Goal: Browse casually

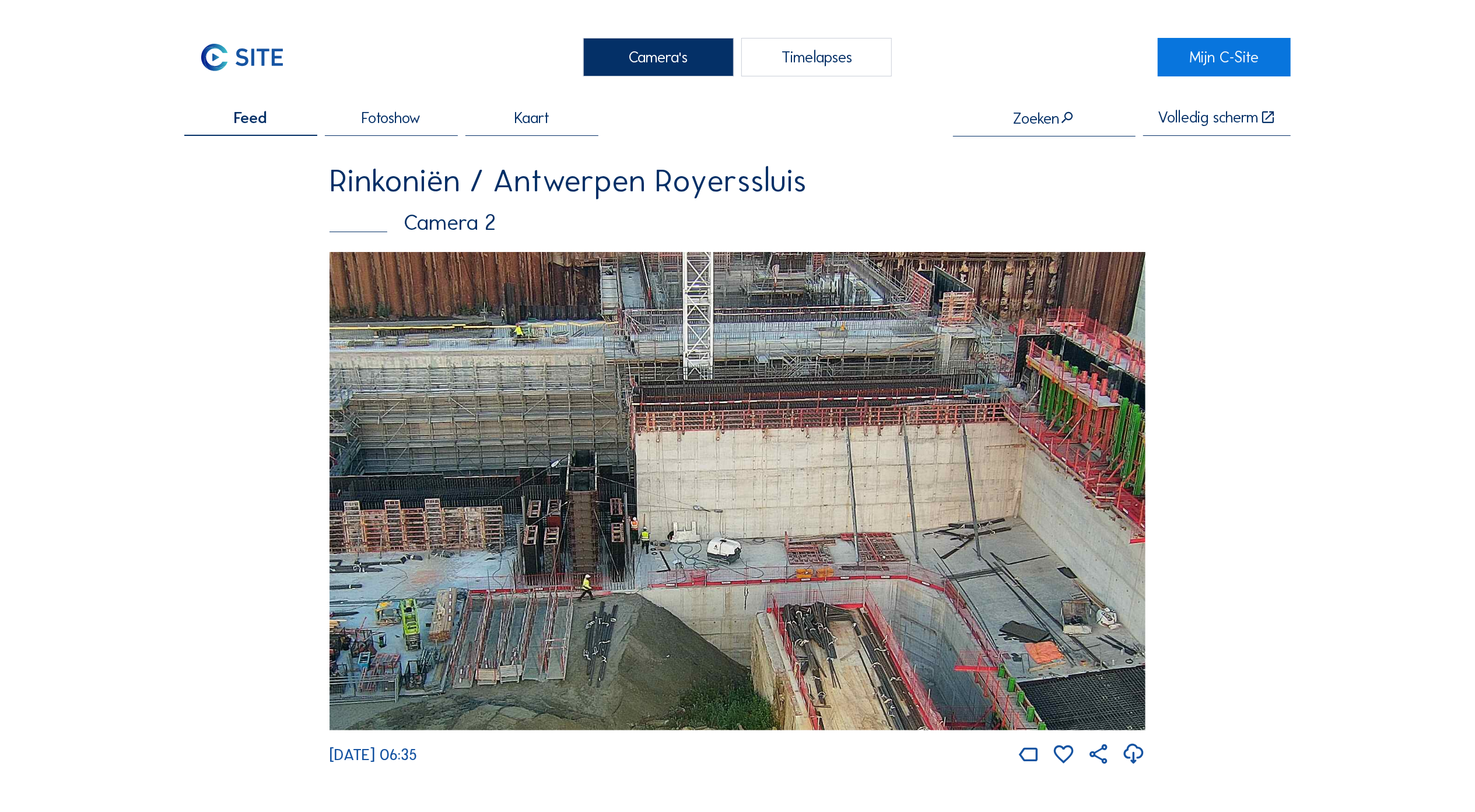
drag, startPoint x: 1116, startPoint y: 321, endPoint x: 953, endPoint y: 369, distance: 169.9
click at [1116, 323] on img at bounding box center [738, 491] width 816 height 478
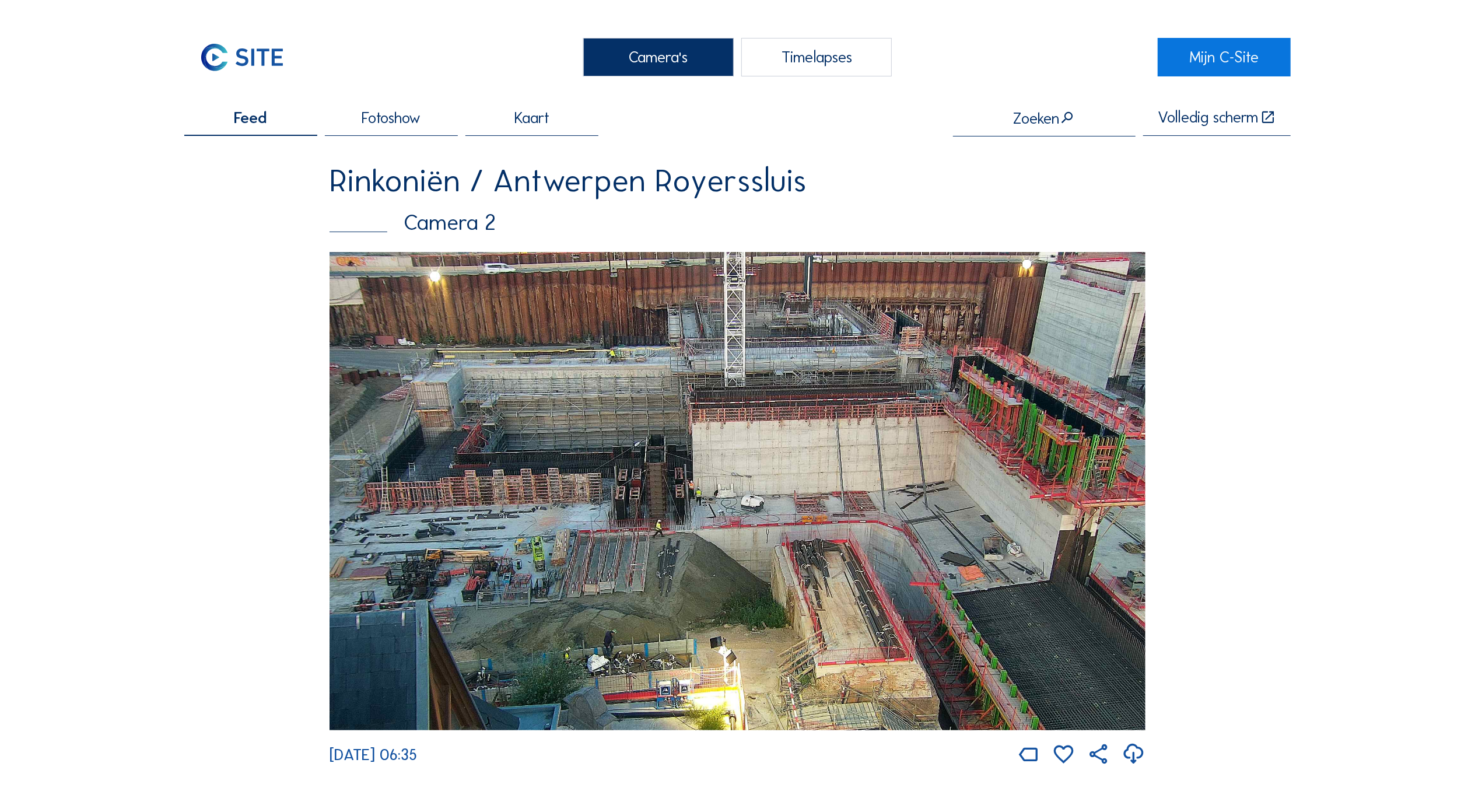
click at [944, 424] on img at bounding box center [738, 491] width 816 height 478
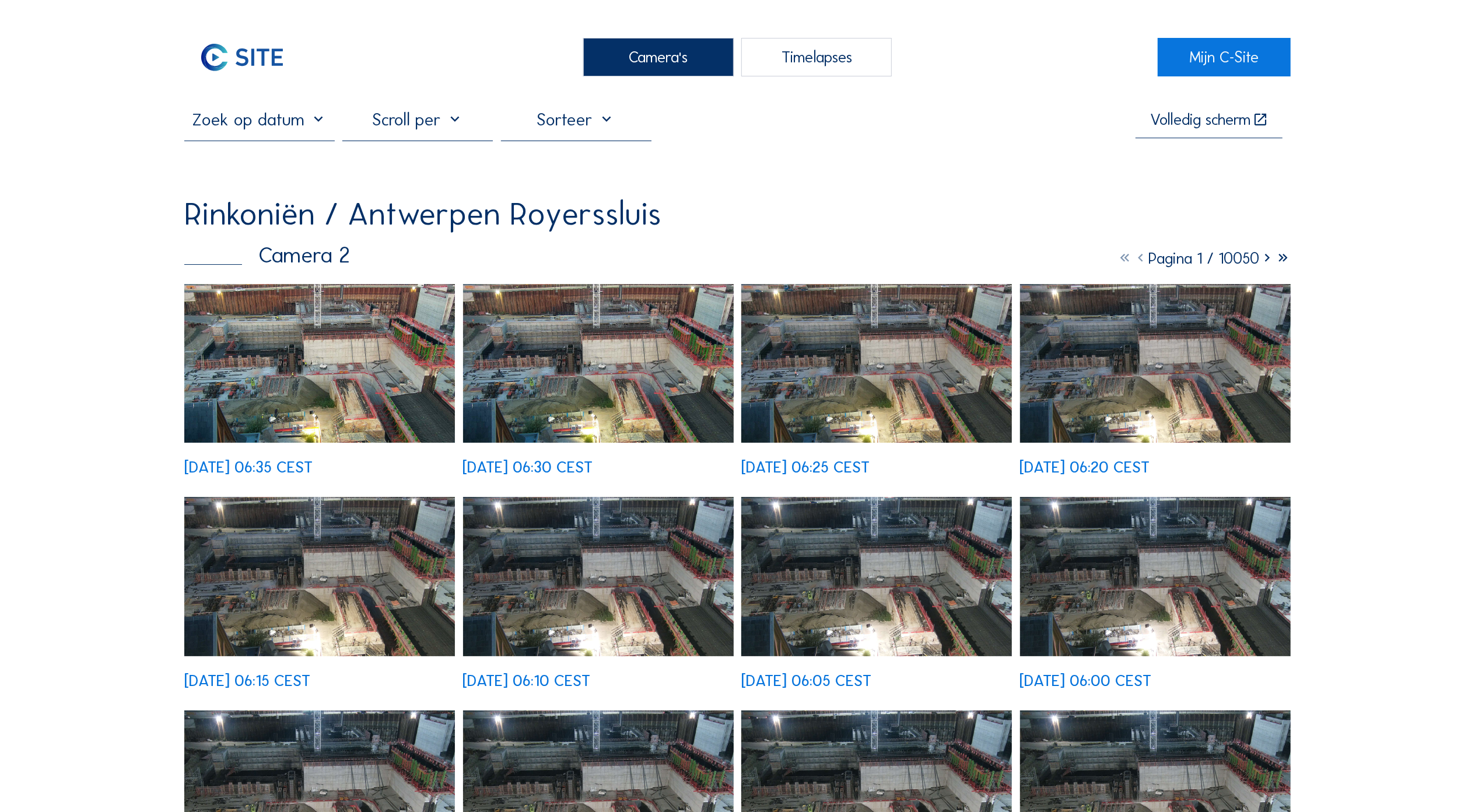
click at [364, 366] on img at bounding box center [319, 363] width 270 height 158
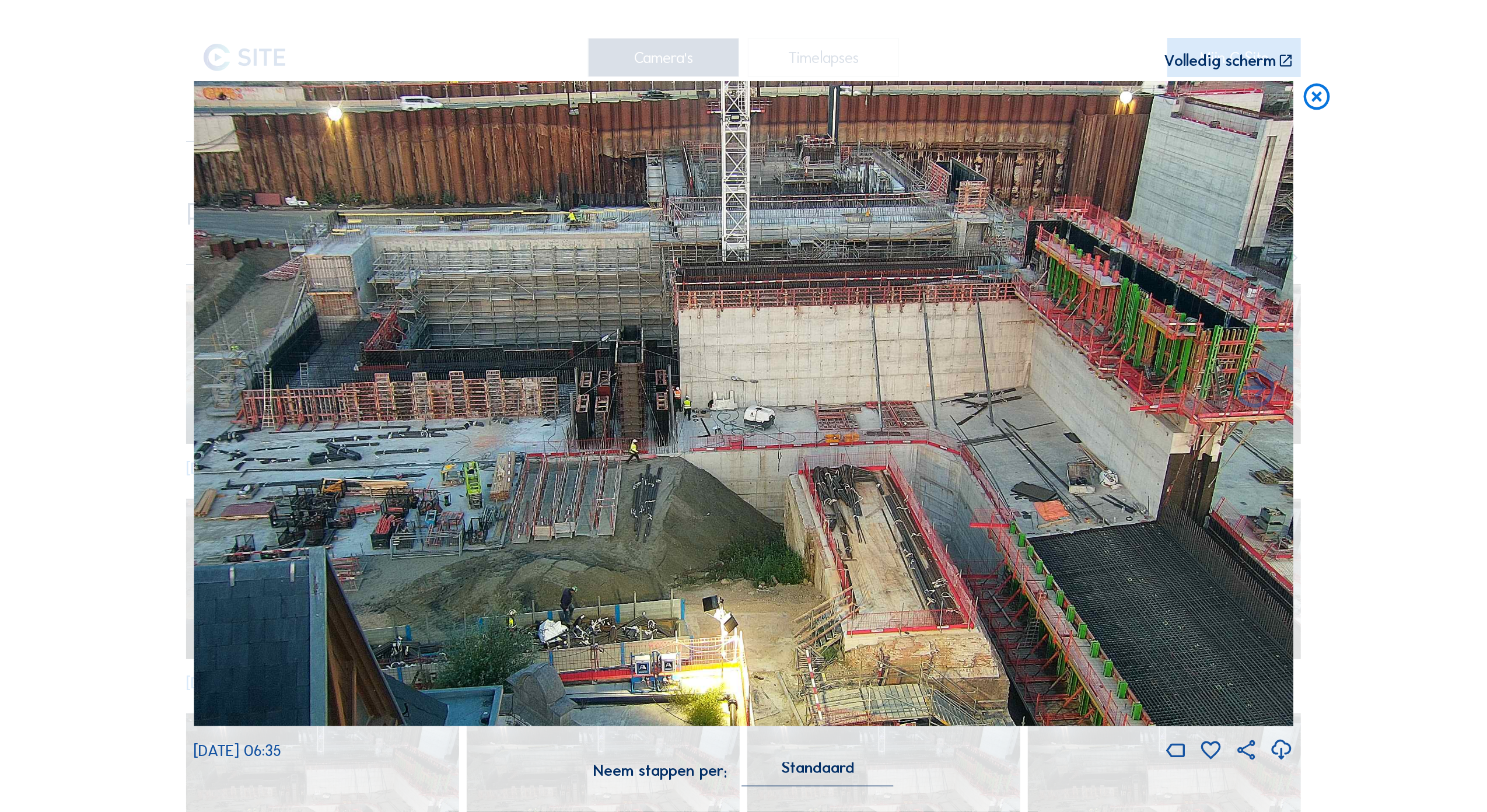
click at [1282, 64] on icon at bounding box center [1285, 61] width 16 height 16
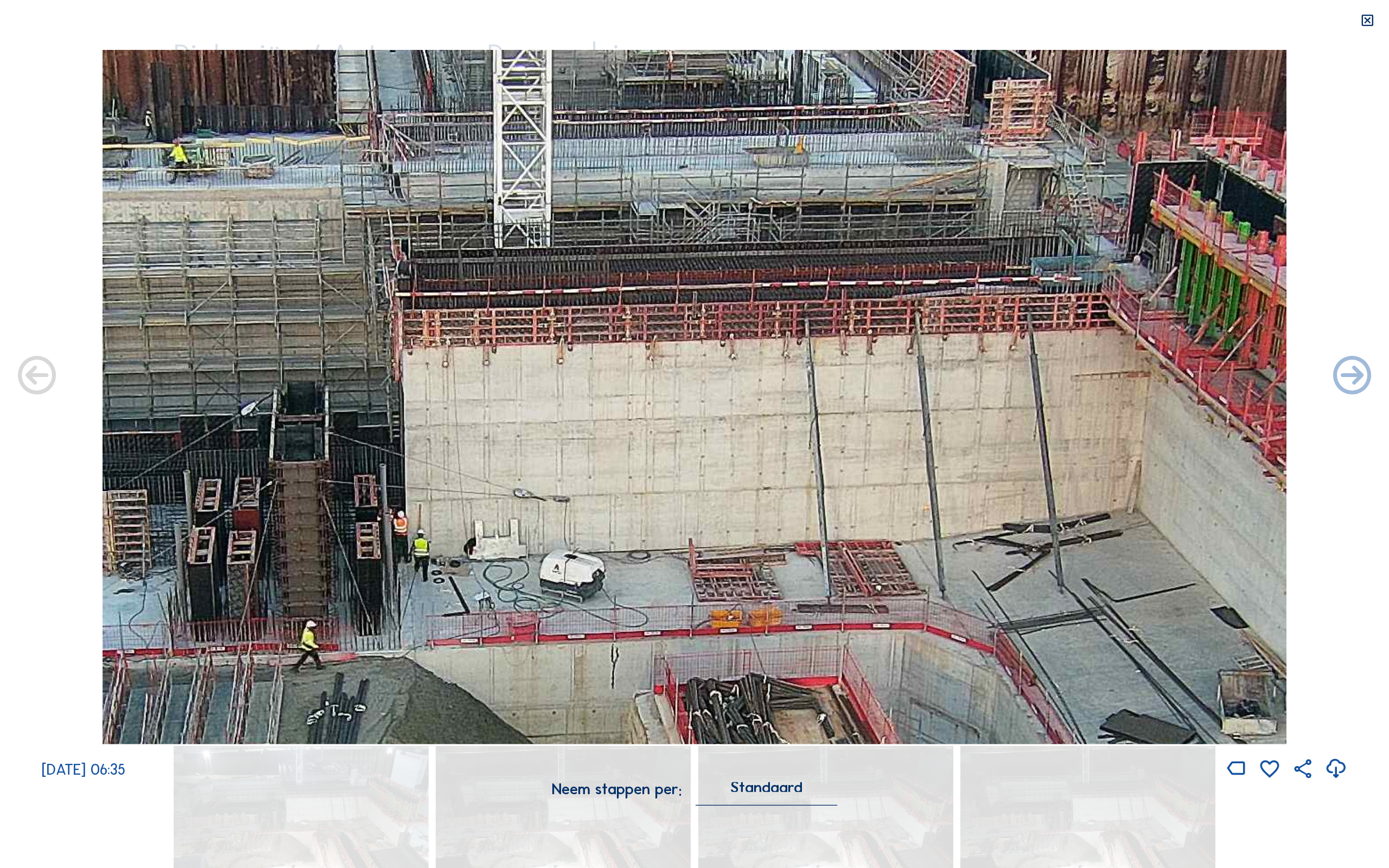
drag, startPoint x: 810, startPoint y: 299, endPoint x: 810, endPoint y: 365, distance: 66.0
click at [810, 365] on img at bounding box center [695, 397] width 1185 height 695
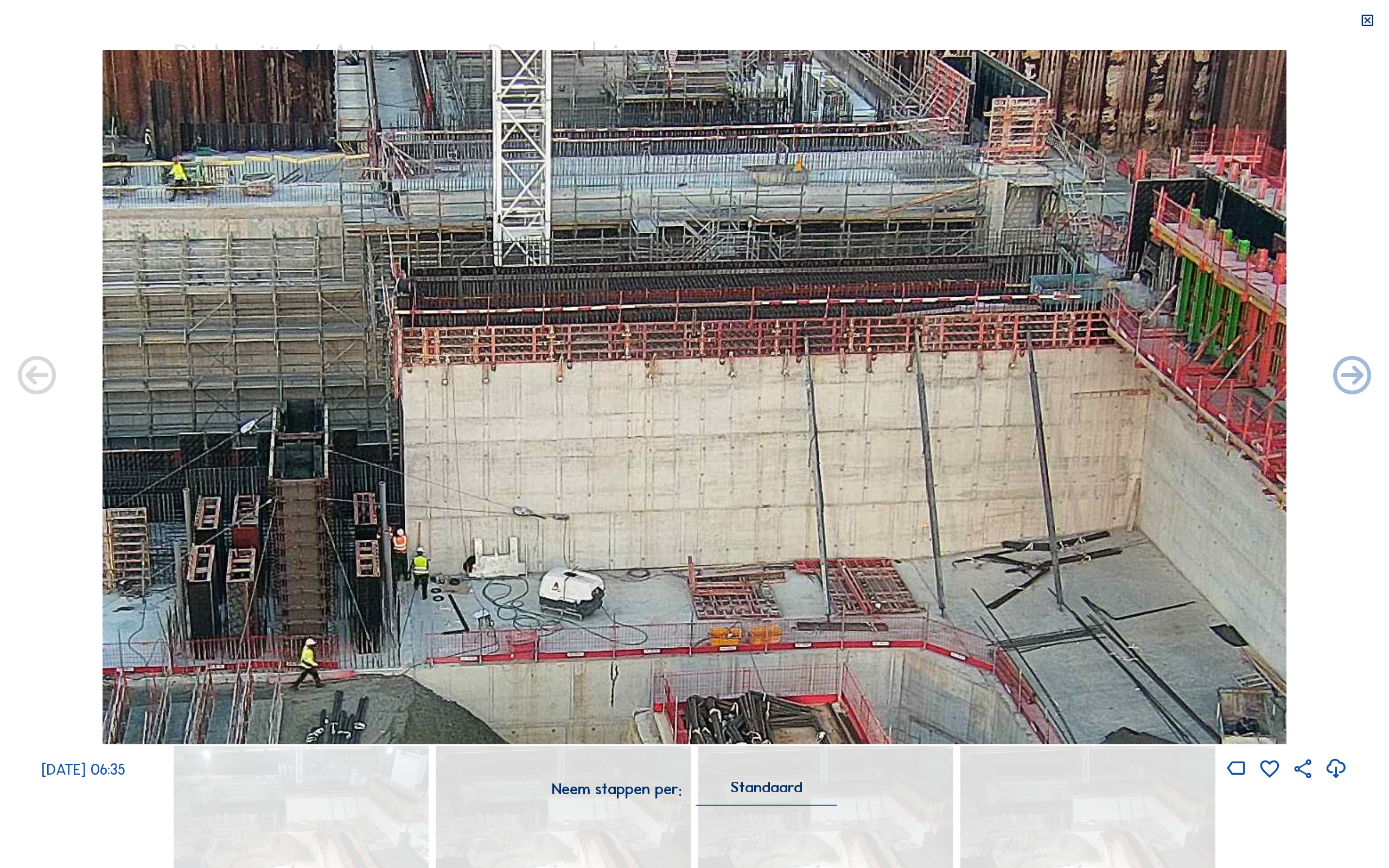
click at [1372, 22] on icon at bounding box center [1367, 20] width 15 height 15
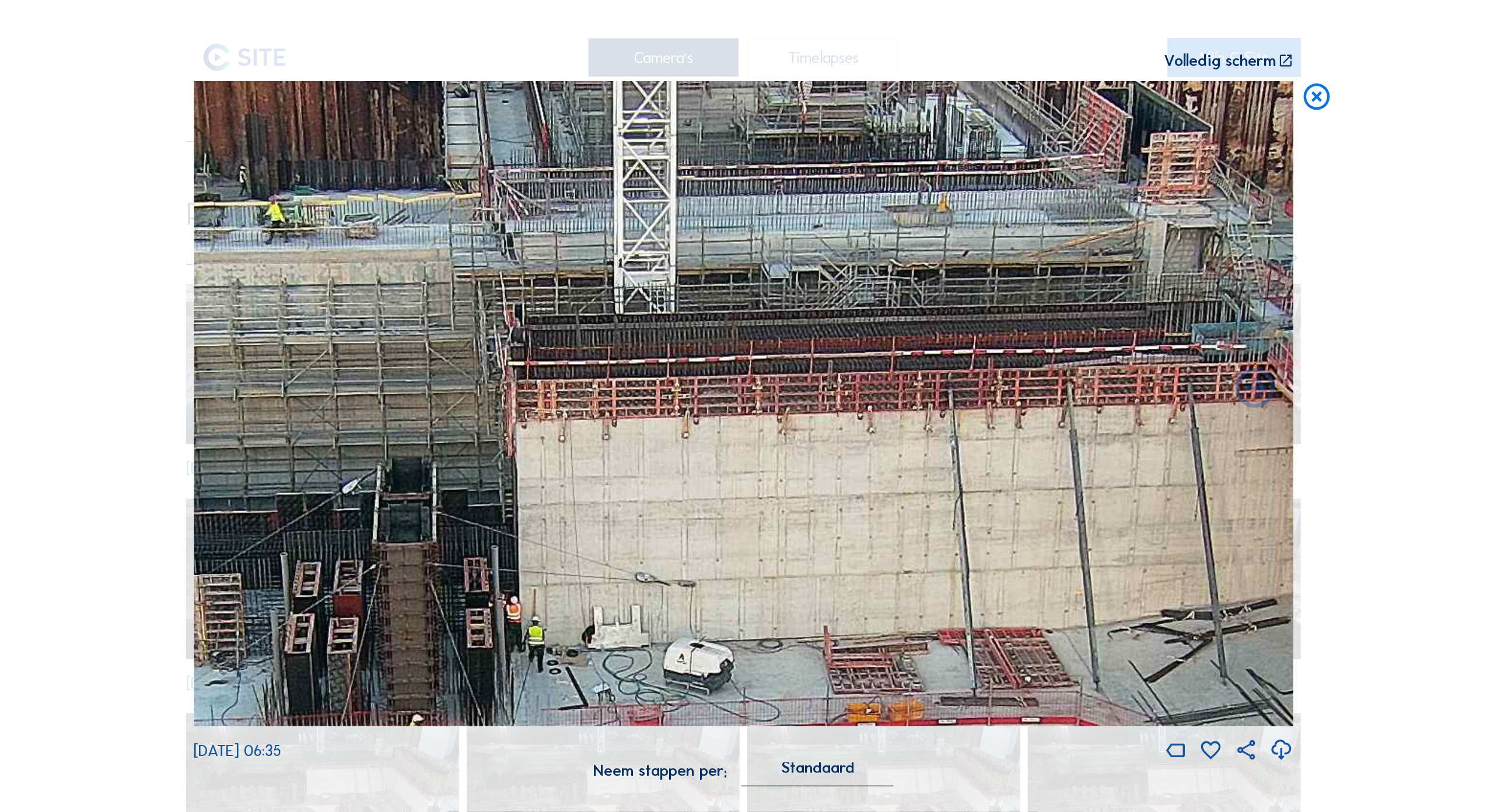
click at [1319, 101] on icon at bounding box center [1317, 97] width 31 height 32
